Goal: Transaction & Acquisition: Purchase product/service

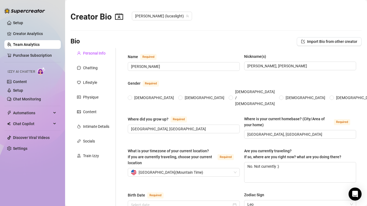
radio input "true"
type input "[DATE]"
click at [13, 81] on link "Content" at bounding box center [20, 82] width 14 height 4
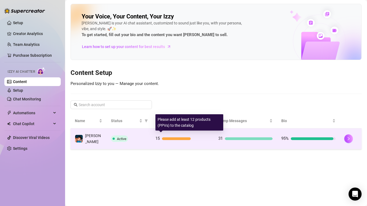
click at [184, 137] on div at bounding box center [176, 138] width 29 height 3
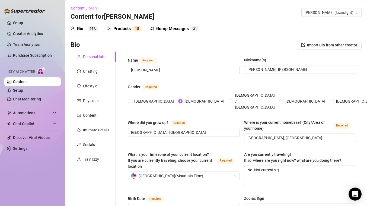
click at [126, 33] on div "Products 1 5" at bounding box center [124, 28] width 34 height 15
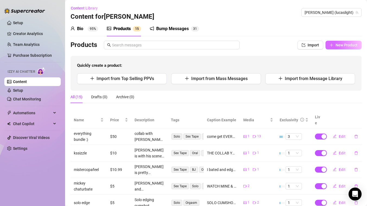
click at [347, 43] on span "New Product" at bounding box center [347, 45] width 22 height 4
type textarea "Type your message here..."
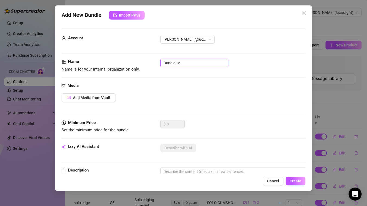
drag, startPoint x: 189, startPoint y: 63, endPoint x: 91, endPoint y: 47, distance: 100.0
type input "[PERSON_NAME]"
click at [75, 100] on button "Add Media from Vault" at bounding box center [89, 97] width 54 height 9
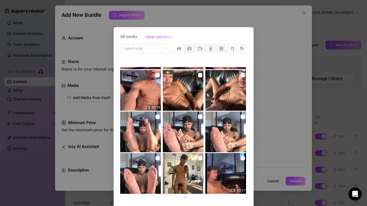
scroll to position [21, 0]
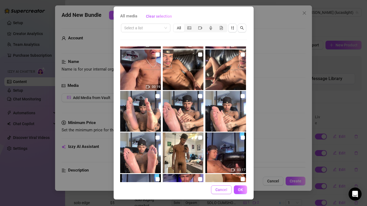
click at [220, 189] on span "Cancel" at bounding box center [222, 190] width 12 height 4
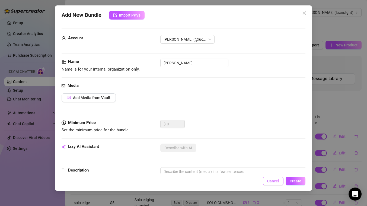
click at [269, 181] on span "Cancel" at bounding box center [273, 181] width 12 height 4
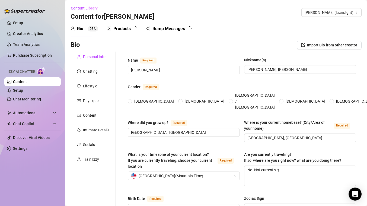
click at [115, 31] on div "Products" at bounding box center [121, 29] width 17 height 7
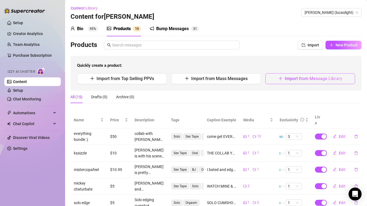
click at [286, 82] on button "Import from Message Library" at bounding box center [311, 78] width 90 height 11
type textarea "Type your message here..."
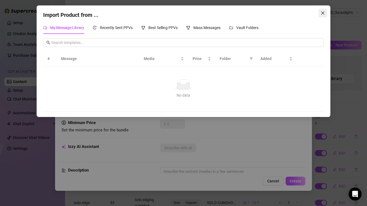
click at [320, 13] on span "Close" at bounding box center [323, 13] width 9 height 4
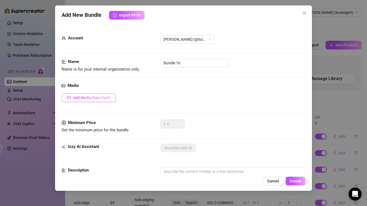
click at [77, 101] on button "Add Media from Vault" at bounding box center [89, 97] width 54 height 9
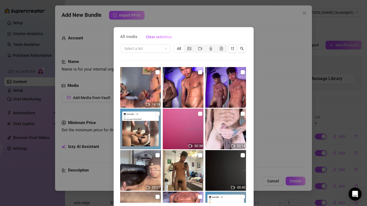
click at [148, 88] on img at bounding box center [140, 87] width 41 height 41
click at [156, 71] on input "checkbox" at bounding box center [158, 72] width 4 height 4
checkbox input "true"
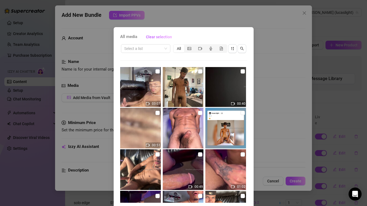
scroll to position [21, 0]
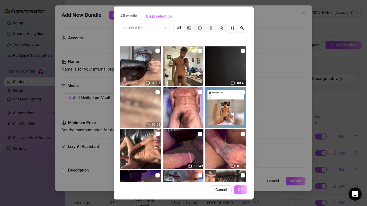
click at [238, 191] on span "OK" at bounding box center [240, 190] width 5 height 4
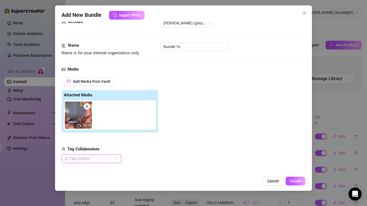
scroll to position [17, 0]
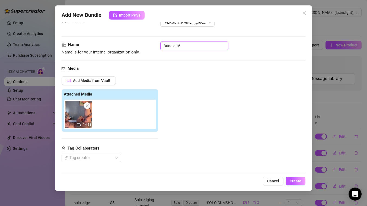
drag, startPoint x: 186, startPoint y: 46, endPoint x: 93, endPoint y: 40, distance: 92.7
click at [92, 155] on div at bounding box center [89, 158] width 52 height 8
type input "[PERSON_NAME]"
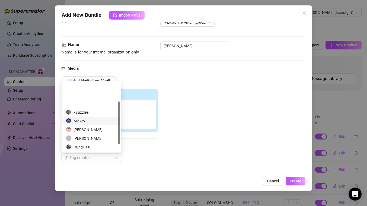
scroll to position [43, 0]
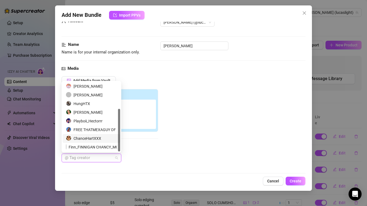
click at [85, 136] on div "ChanceHartXXX" at bounding box center [91, 138] width 51 height 6
click at [185, 147] on div "Add Media from Vault Attached Media 14:18 Tag Collaborators ChanceHartXXX" at bounding box center [184, 119] width 244 height 86
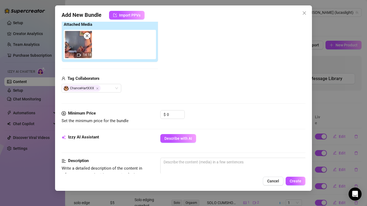
scroll to position [127, 0]
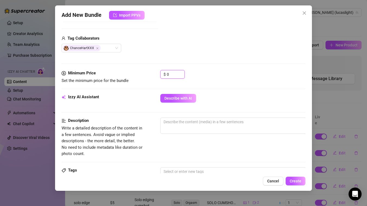
drag, startPoint x: 175, startPoint y: 77, endPoint x: 134, endPoint y: 73, distance: 42.1
click at [134, 73] on div "Minimum Price Set the minimum price for the bundle $ 0" at bounding box center [184, 77] width 244 height 14
type input "15"
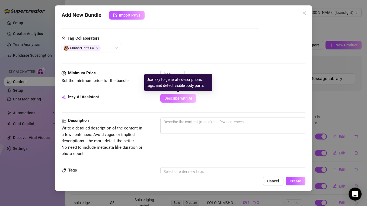
click at [170, 97] on span "Describe with AI" at bounding box center [179, 98] width 28 height 4
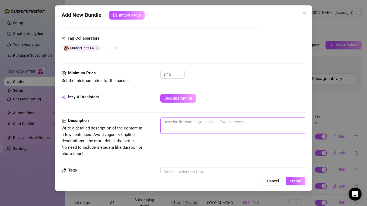
click at [171, 124] on textarea at bounding box center [255, 122] width 189 height 8
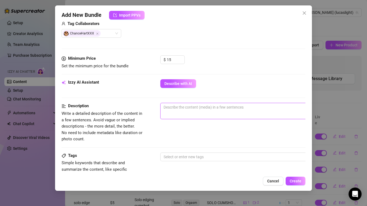
scroll to position [142, 0]
type textarea "L"
type textarea "Lu"
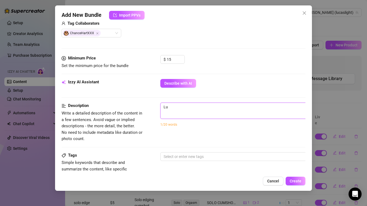
type textarea "Luc"
type textarea "[PERSON_NAME]"
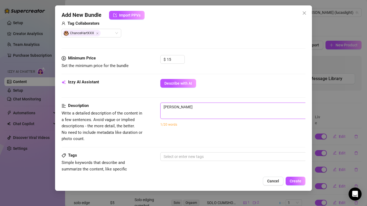
type textarea "[PERSON_NAME]"
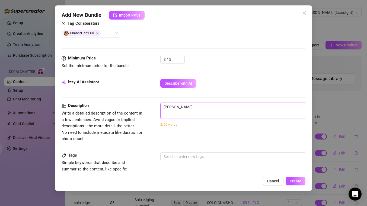
type textarea "[PERSON_NAME] LIG"
type textarea "[PERSON_NAME]"
type textarea "[PERSON_NAME] LIG"
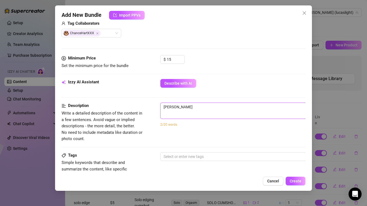
type textarea "[PERSON_NAME] LIG"
type textarea "[PERSON_NAME]"
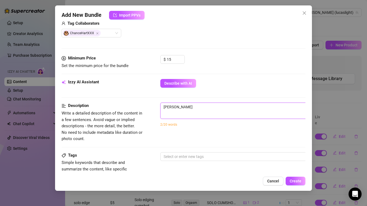
type textarea "[PERSON_NAME]"
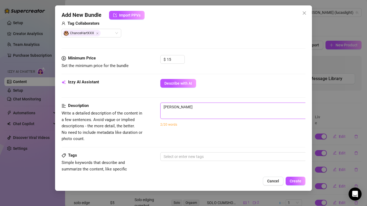
type textarea "[PERSON_NAME]"
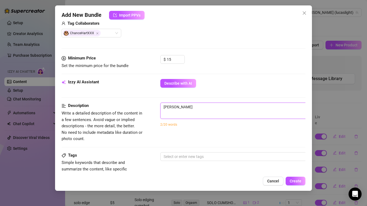
type textarea "[PERSON_NAME] Light a"
type textarea "[PERSON_NAME] Light an"
type textarea "[PERSON_NAME] Light and"
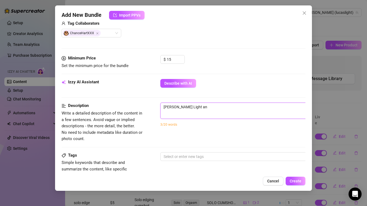
type textarea "[PERSON_NAME] Light and"
type textarea "[PERSON_NAME] and h"
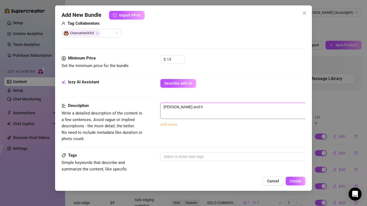
type textarea "[PERSON_NAME] and hi"
type textarea "[PERSON_NAME] and his"
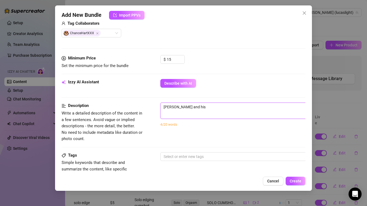
type textarea "[PERSON_NAME] and his"
type textarea "[PERSON_NAME] and his c"
type textarea "[PERSON_NAME] and his co"
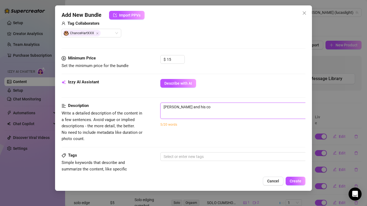
type textarea "[PERSON_NAME] and his col"
type textarea "[PERSON_NAME] and his coll"
type textarea "[PERSON_NAME] and his colla"
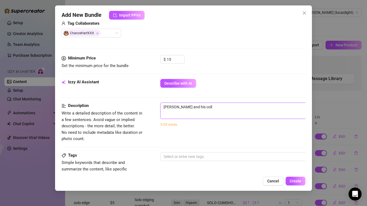
type textarea "[PERSON_NAME] and his colla"
type textarea "[PERSON_NAME] and his collab"
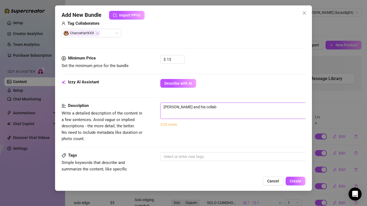
type textarea "[PERSON_NAME] and his collab C"
type textarea "[PERSON_NAME] and his collab Ch"
type textarea "[PERSON_NAME] and his collab Cha"
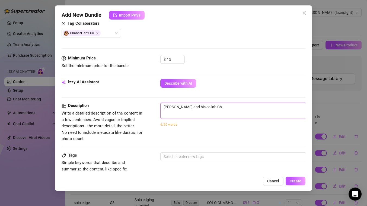
type textarea "[PERSON_NAME] and his collab Cha"
type textarea "[PERSON_NAME] and his collab Chac"
type textarea "[PERSON_NAME] and his collab Chace"
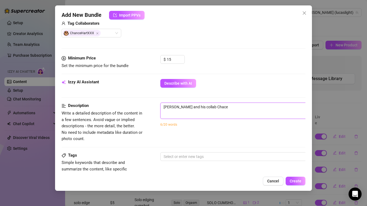
type textarea "[PERSON_NAME] and his collab Chace"
type textarea "[PERSON_NAME] and his collab Chac"
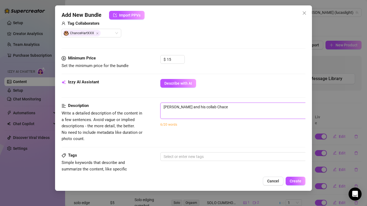
type textarea "[PERSON_NAME] and his collab Chac"
type textarea "[PERSON_NAME] and his collab Cha"
type textarea "[PERSON_NAME] and his collab Ch"
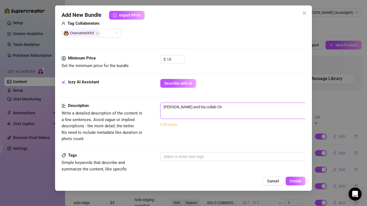
type textarea "[PERSON_NAME] and his collab C"
type textarea "[PERSON_NAME] and his collab"
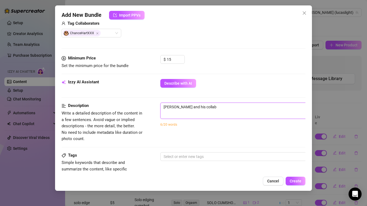
type textarea "[PERSON_NAME] and his collab"
type textarea "[PERSON_NAME] and his collab p"
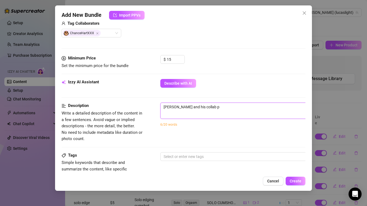
type textarea "[PERSON_NAME] and his collab pa"
type textarea "[PERSON_NAME] and his collab par"
type textarea "[PERSON_NAME] and his collab part"
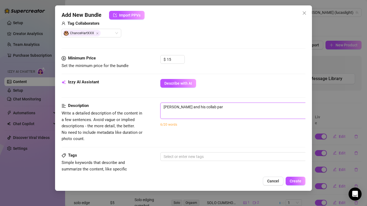
type textarea "[PERSON_NAME] and his collab part"
type textarea "[PERSON_NAME] and his collab partn"
type textarea "[PERSON_NAME] and his collab partne"
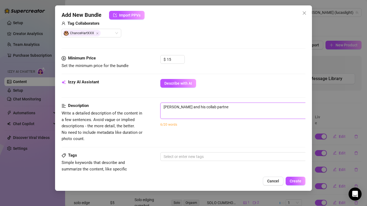
type textarea "[PERSON_NAME] and his collab partner"
type textarea "[PERSON_NAME] and his collab partner C"
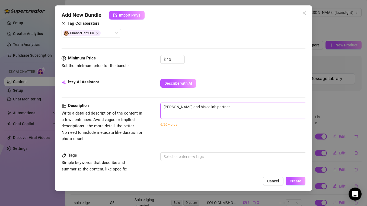
type textarea "[PERSON_NAME] and his collab partner C"
type textarea "[PERSON_NAME] and his collab partner [PERSON_NAME]"
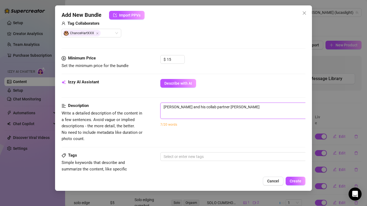
type textarea "[PERSON_NAME] and his collab partner [PERSON_NAME]"
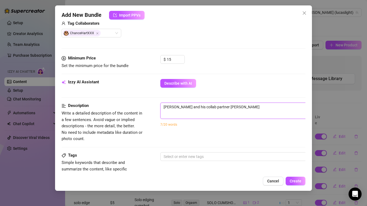
type textarea "[PERSON_NAME] and his collab partner [PERSON_NAME]"
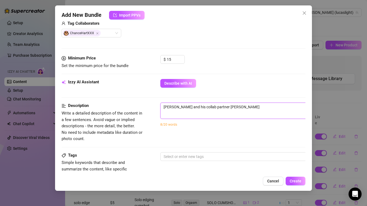
type textarea "[PERSON_NAME] and his collab partner [PERSON_NAME]"
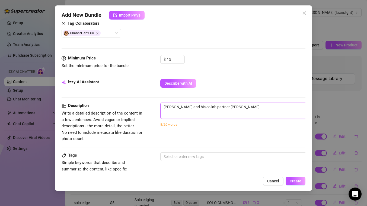
type textarea "[PERSON_NAME] and his collab partner [PERSON_NAME]"
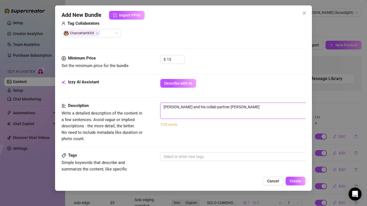
type textarea "[PERSON_NAME] and his collab partner [PERSON_NAME]"
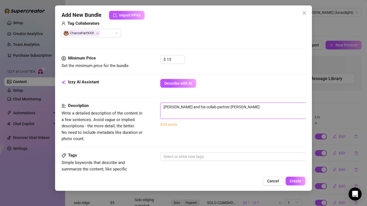
type textarea "[PERSON_NAME] and his collab partner [PERSON_NAME]"
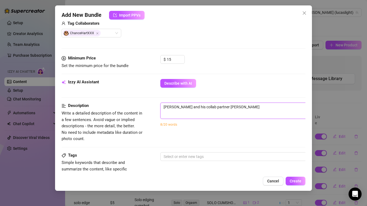
type textarea "[PERSON_NAME] and his collab partner [PERSON_NAME]"
type textarea "[PERSON_NAME] and his collab partner [PERSON_NAME],"
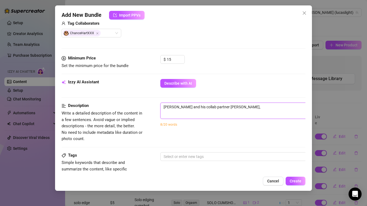
type textarea "[PERSON_NAME] and his collab partner [PERSON_NAME],"
type textarea "[PERSON_NAME] and his collab partner [PERSON_NAME]"
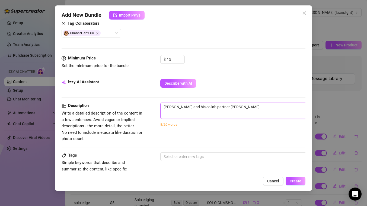
type textarea "[PERSON_NAME] and his collab partner [PERSON_NAME]"
type textarea "[PERSON_NAME] and his collab partner [PERSON_NAME] f"
type textarea "[PERSON_NAME] and his collab partner [PERSON_NAME] fu"
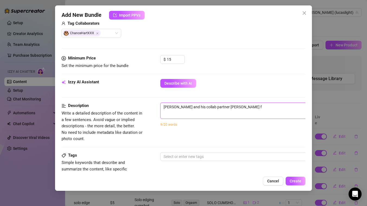
type textarea "[PERSON_NAME] and his collab partner [PERSON_NAME] fu"
type textarea "[PERSON_NAME] and his collab partner [PERSON_NAME] fuc"
type textarea "[PERSON_NAME] and his collab partner [PERSON_NAME] fuck"
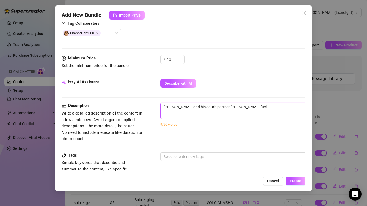
type textarea "[PERSON_NAME] and his collab partner [PERSON_NAME] fuck i"
type textarea "[PERSON_NAME] and his collab partner [PERSON_NAME] fuck in"
type textarea "[PERSON_NAME] and his collab partner [PERSON_NAME] fuck in s"
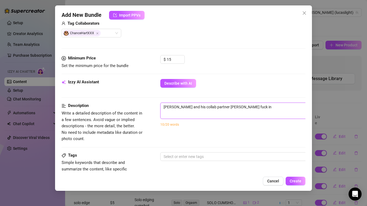
type textarea "[PERSON_NAME] and his collab partner [PERSON_NAME] fuck in s"
type textarea "[PERSON_NAME] and his collab partner [PERSON_NAME] fuck in se"
type textarea "[PERSON_NAME] and his collab partner [PERSON_NAME] fuck in sev"
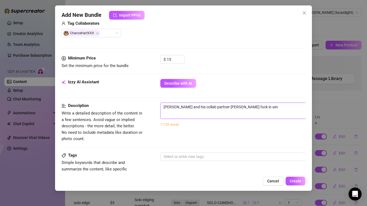
type textarea "[PERSON_NAME] and his collab partner [PERSON_NAME] fuck in seve"
type textarea "[PERSON_NAME] and his collab partner [PERSON_NAME] fuck in sever"
type textarea "[PERSON_NAME] and his collab partner [PERSON_NAME] fuck in severa"
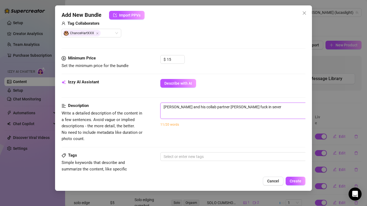
type textarea "[PERSON_NAME] and his collab partner [PERSON_NAME] fuck in severa"
type textarea "[PERSON_NAME] and his collab partner [PERSON_NAME] fuck in several"
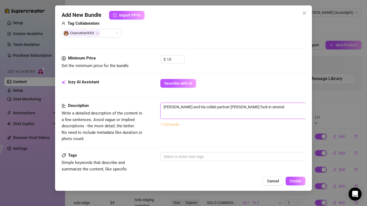
type textarea "[PERSON_NAME] and his collab partner [PERSON_NAME] fuck in several p"
type textarea "[PERSON_NAME] and his collab partner [PERSON_NAME] fuck in several"
type textarea "[PERSON_NAME] and his collab partner [PERSON_NAME] fuck in several d"
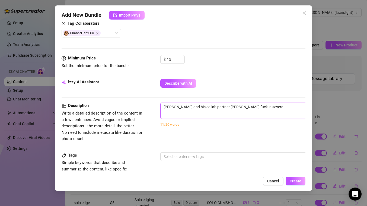
type textarea "[PERSON_NAME] and his collab partner [PERSON_NAME] fuck in several d"
type textarea "[PERSON_NAME] and his collab partner [PERSON_NAME] fuck in several di"
type textarea "[PERSON_NAME] and his collab partner [PERSON_NAME] fuck in several dif"
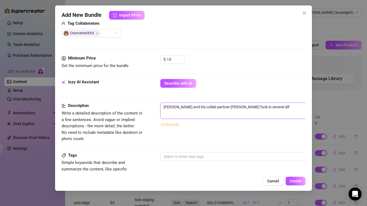
type textarea "[PERSON_NAME] and his collab partner [PERSON_NAME] fuck in several diff"
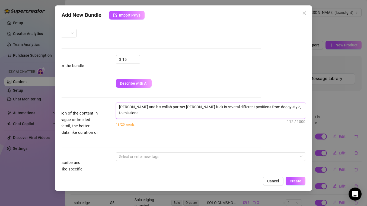
scroll to position [0, 0]
click at [285, 108] on textarea "[PERSON_NAME] and his collab partner [PERSON_NAME] fuck in several different po…" at bounding box center [210, 110] width 189 height 14
click at [155, 112] on textarea "[PERSON_NAME] and his collab partner [PERSON_NAME] fuck in several different po…" at bounding box center [210, 110] width 189 height 14
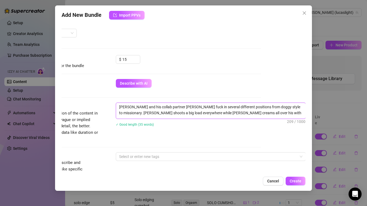
click at [198, 108] on textarea "[PERSON_NAME] and his collab partner [PERSON_NAME] fuck in several different po…" at bounding box center [210, 110] width 189 height 14
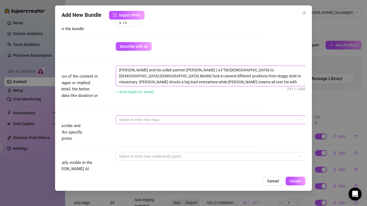
scroll to position [190, 45]
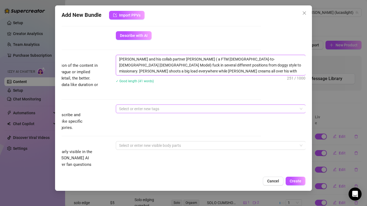
click at [182, 109] on div at bounding box center [208, 109] width 182 height 8
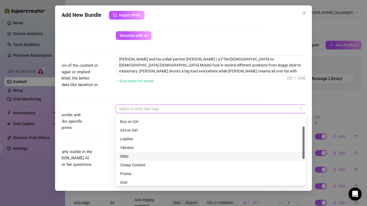
scroll to position [24, 0]
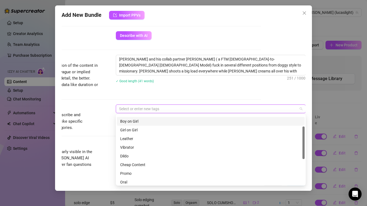
click at [125, 121] on div "Boy on Girl" at bounding box center [210, 121] width 181 height 6
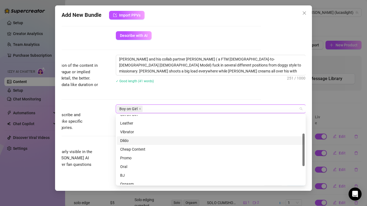
scroll to position [41, 0]
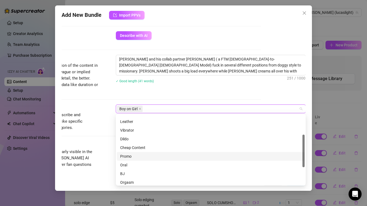
click at [128, 158] on div "Promo" at bounding box center [210, 156] width 181 height 6
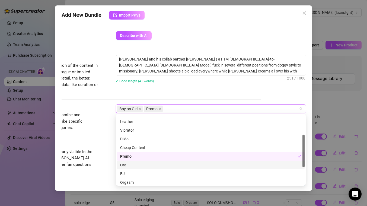
click at [128, 168] on div "Oral" at bounding box center [210, 165] width 181 height 6
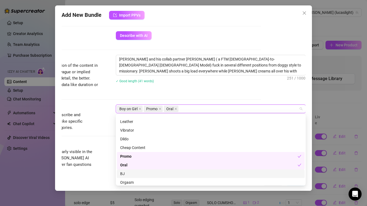
click at [128, 174] on div "BJ" at bounding box center [210, 174] width 181 height 6
click at [132, 157] on div "Promo" at bounding box center [209, 156] width 178 height 6
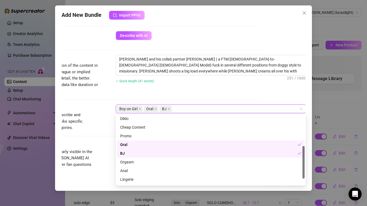
scroll to position [66, 0]
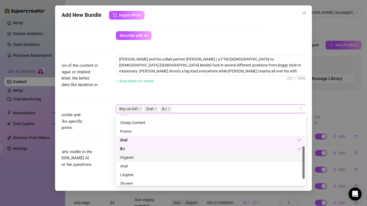
click at [128, 158] on div "Orgasm" at bounding box center [210, 157] width 181 height 6
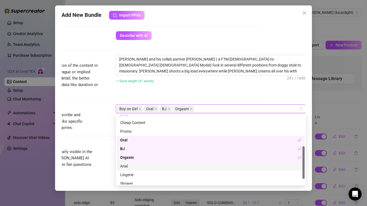
click at [128, 164] on div "Anal" at bounding box center [210, 166] width 181 height 6
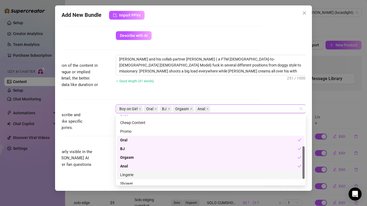
click at [131, 172] on div "Lingerie" at bounding box center [211, 174] width 188 height 9
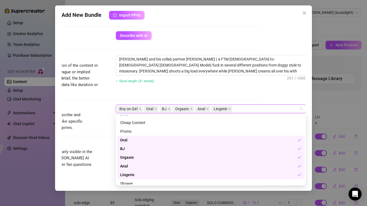
click at [132, 169] on div "Anal" at bounding box center [211, 166] width 188 height 9
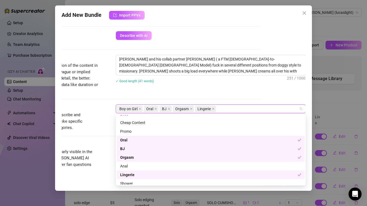
click at [132, 173] on div "Lingerie" at bounding box center [209, 175] width 178 height 6
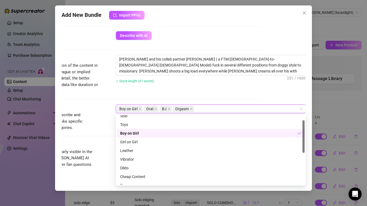
scroll to position [0, 0]
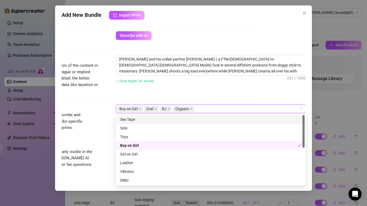
click at [131, 120] on div "Sex Tape" at bounding box center [210, 119] width 181 height 6
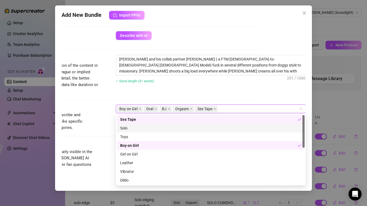
click at [90, 138] on div "Tags Simple keywords that describe and summarize the content, like specific fet…" at bounding box center [139, 123] width 244 height 37
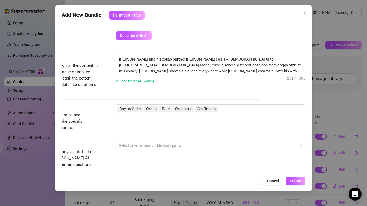
scroll to position [218, 45]
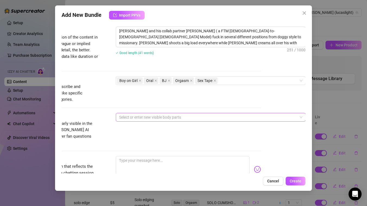
click at [132, 116] on div at bounding box center [208, 117] width 182 height 8
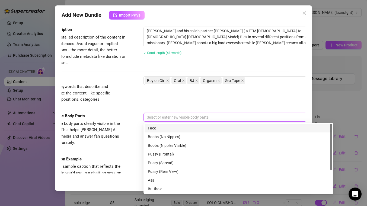
scroll to position [218, 0]
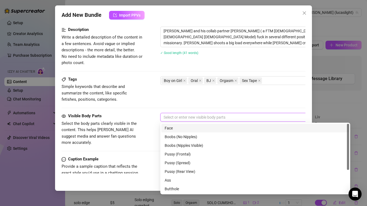
click at [175, 127] on div "Face" at bounding box center [255, 128] width 181 height 6
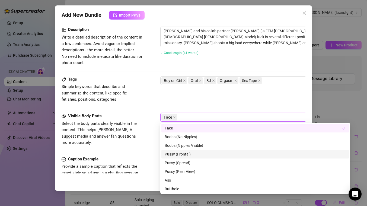
click at [176, 155] on div "Pussy (Frontal)" at bounding box center [255, 154] width 181 height 6
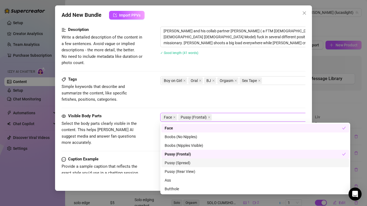
click at [176, 163] on div "Pussy (Spread)" at bounding box center [255, 163] width 181 height 6
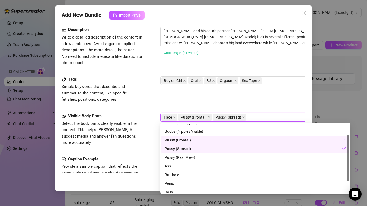
scroll to position [27, 0]
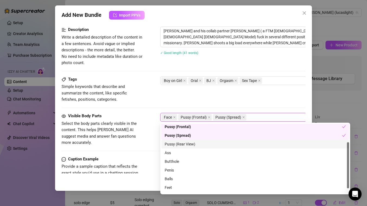
click at [173, 147] on div "Pussy (Rear View)" at bounding box center [255, 144] width 181 height 6
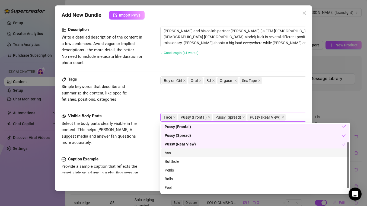
click at [172, 154] on div "Ass" at bounding box center [255, 153] width 181 height 6
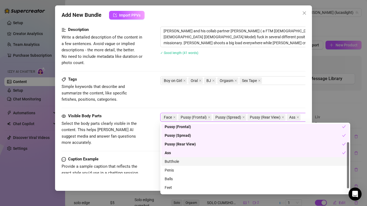
click at [173, 162] on div "Butthole" at bounding box center [255, 162] width 181 height 6
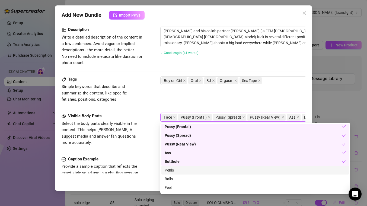
click at [173, 168] on div "Penis" at bounding box center [255, 170] width 181 height 6
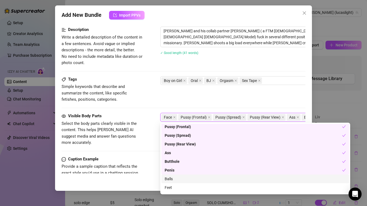
click at [173, 175] on div "Balls" at bounding box center [256, 179] width 188 height 9
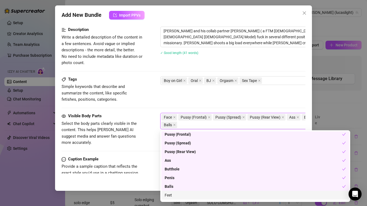
click at [173, 194] on div "Feet" at bounding box center [255, 195] width 181 height 6
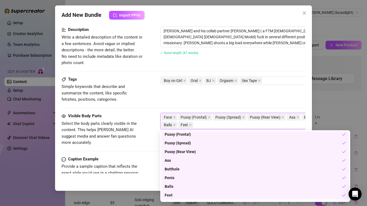
click at [140, 163] on span "Provide a sample caption that reflects the exact style you'd use in a chatting …" at bounding box center [102, 176] width 81 height 26
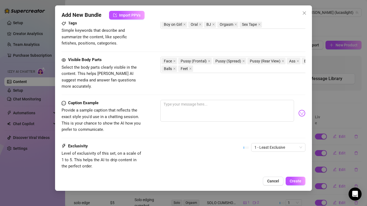
scroll to position [308, 0]
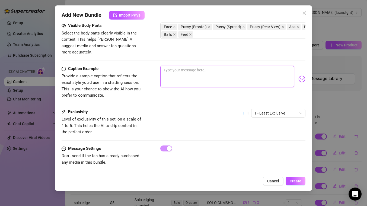
click at [169, 66] on textarea at bounding box center [227, 77] width 134 height 22
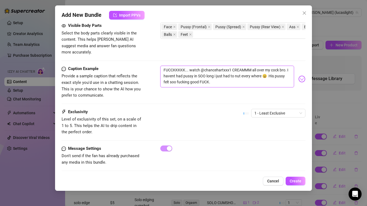
click at [211, 77] on textarea "FUCCKKKKK... watch @chancehartxxx1 CREAMMM all over my cock bro. I havent had p…" at bounding box center [227, 77] width 134 height 22
click at [302, 181] on button "Create" at bounding box center [296, 181] width 20 height 9
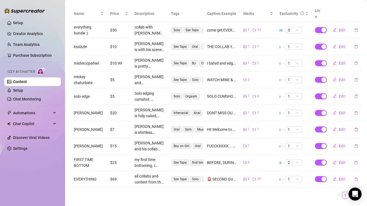
scroll to position [107, 0]
click at [349, 192] on link "2" at bounding box center [352, 195] width 6 height 6
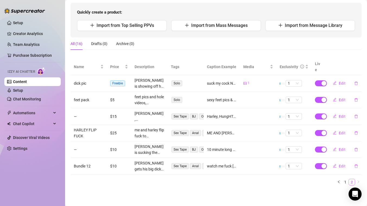
scroll to position [47, 0]
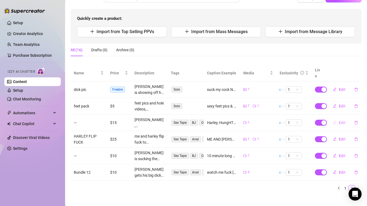
click at [339, 121] on span "Edit" at bounding box center [342, 123] width 7 height 4
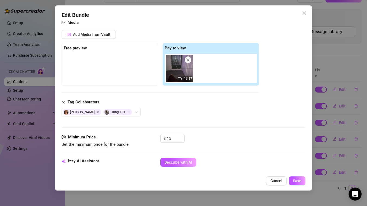
scroll to position [125, 0]
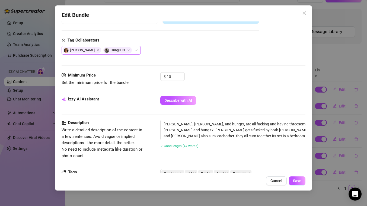
click at [70, 51] on span "[PERSON_NAME]" at bounding box center [82, 50] width 39 height 7
click at [129, 49] on div "[PERSON_NAME]" at bounding box center [101, 50] width 79 height 9
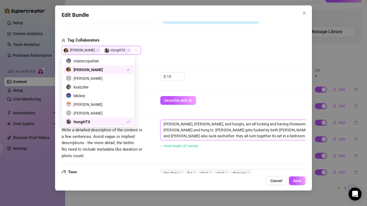
click at [220, 125] on textarea "[PERSON_NAME], [PERSON_NAME], and hungtx, are all fucking and having threesome.…" at bounding box center [255, 130] width 189 height 20
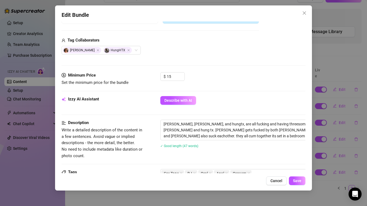
click at [265, 166] on div "Description Write a detailed description of the content in a few sentences. Avo…" at bounding box center [184, 144] width 244 height 49
click at [274, 179] on span "Cancel" at bounding box center [277, 181] width 12 height 4
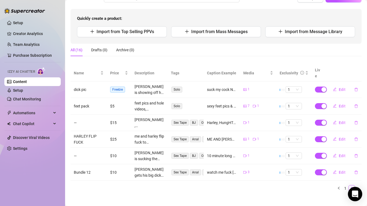
click at [356, 196] on icon "Open Intercom Messenger" at bounding box center [355, 194] width 6 height 7
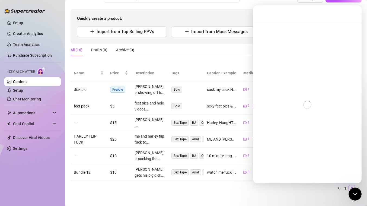
scroll to position [0, 0]
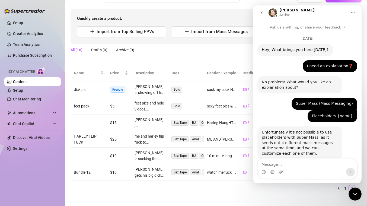
click at [288, 168] on div "Intercom messenger" at bounding box center [307, 172] width 99 height 9
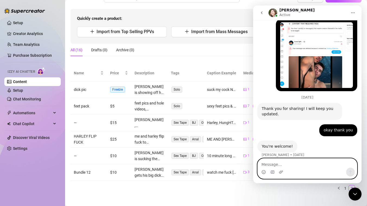
click at [279, 167] on textarea "Message…" at bounding box center [307, 163] width 99 height 9
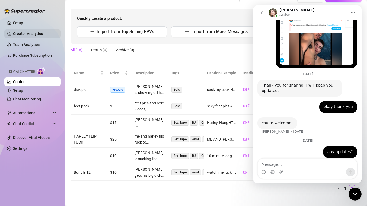
click at [46, 32] on link "Creator Analytics" at bounding box center [34, 33] width 43 height 9
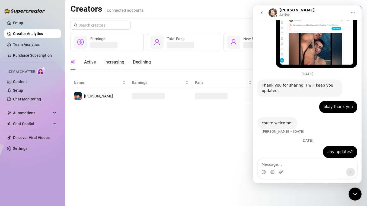
click at [357, 198] on div "Close Intercom Messenger" at bounding box center [355, 194] width 13 height 13
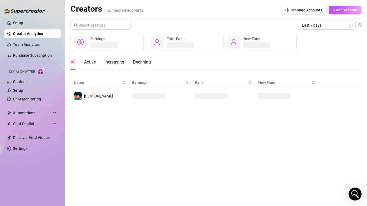
scroll to position [555, 0]
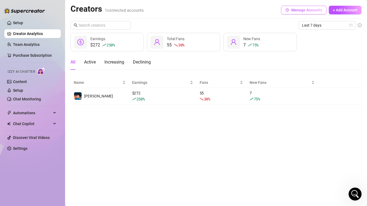
click at [289, 9] on icon "setting" at bounding box center [288, 10] width 4 height 4
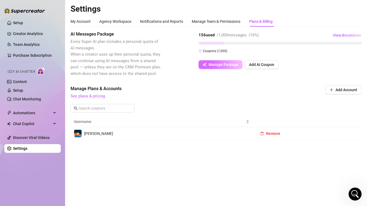
click at [234, 64] on span "Manage Package" at bounding box center [224, 64] width 30 height 4
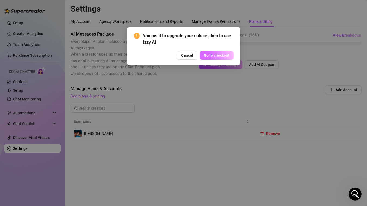
click at [210, 55] on span "Go to checkout" at bounding box center [217, 55] width 26 height 4
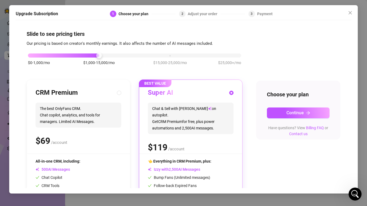
scroll to position [47, 0]
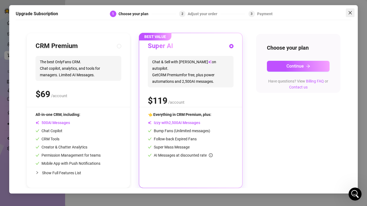
click at [349, 11] on icon "close" at bounding box center [350, 13] width 4 height 4
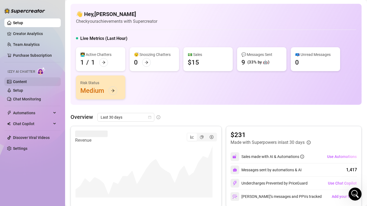
click at [16, 80] on link "Content" at bounding box center [20, 82] width 14 height 4
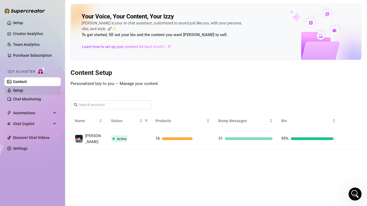
click at [20, 90] on link "Setup" at bounding box center [18, 90] width 10 height 4
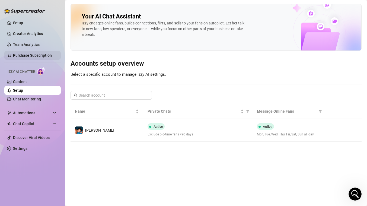
click at [23, 56] on link "Purchase Subscription" at bounding box center [32, 55] width 39 height 4
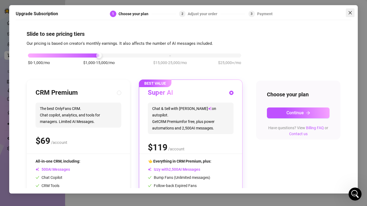
click at [349, 12] on icon "close" at bounding box center [350, 13] width 4 height 4
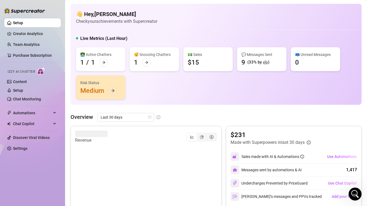
scroll to position [576, 0]
click at [22, 42] on link "Team Analytics" at bounding box center [26, 44] width 27 height 4
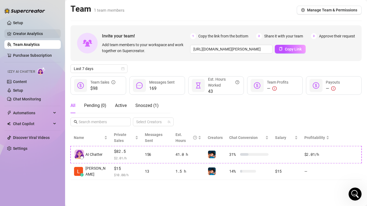
click at [25, 35] on link "Creator Analytics" at bounding box center [34, 33] width 43 height 9
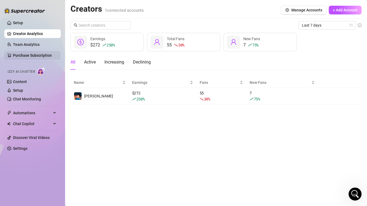
click at [25, 54] on link "Purchase Subscription" at bounding box center [32, 55] width 39 height 4
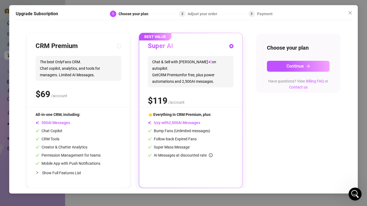
scroll to position [555, 0]
click at [350, 10] on button "Close" at bounding box center [350, 12] width 9 height 9
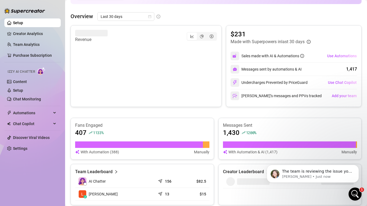
scroll to position [582, 0]
click at [357, 195] on icon "Open Intercom Messenger" at bounding box center [355, 194] width 9 height 9
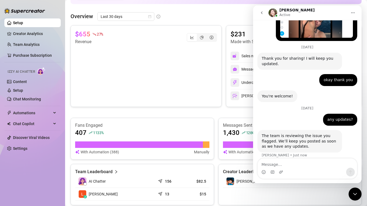
click at [356, 192] on icon "Close Intercom Messenger" at bounding box center [355, 194] width 7 height 7
